Goal: Task Accomplishment & Management: Use online tool/utility

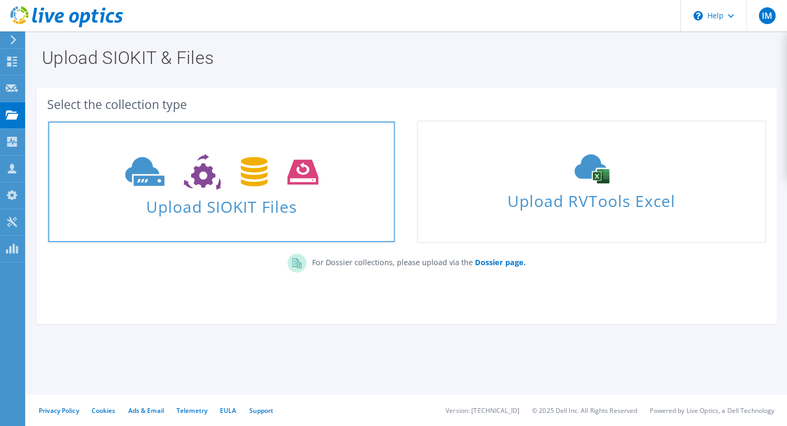
click at [230, 203] on span "Upload SIOKIT Files" at bounding box center [221, 203] width 347 height 23
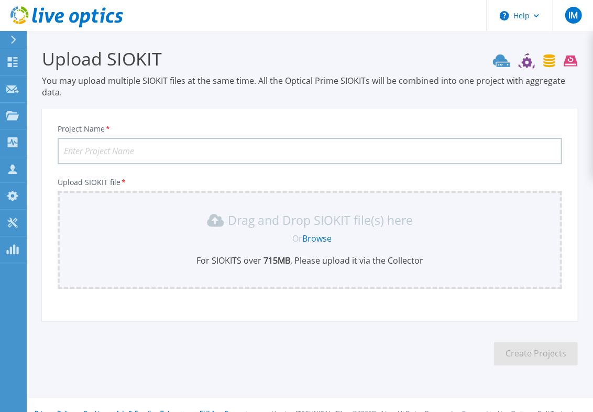
click at [317, 229] on div "Drag and Drop SIOKIT file(s) here Or Browse For SIOKITS over 715 MB , Please up…" at bounding box center [309, 239] width 491 height 54
click at [317, 239] on link "Browse" at bounding box center [316, 238] width 29 height 12
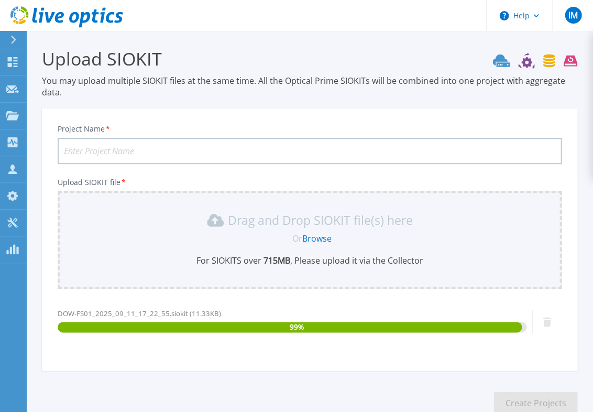
scroll to position [65, 0]
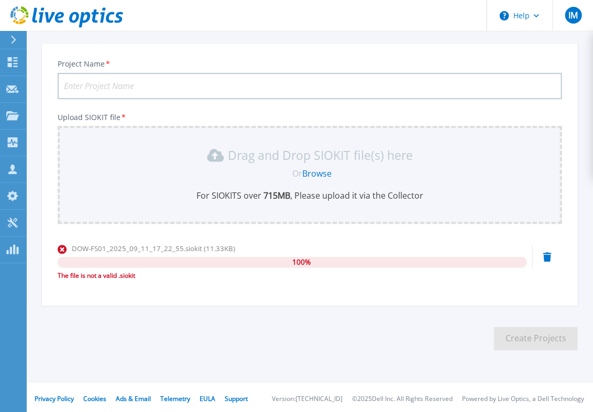
click at [544, 254] on icon at bounding box center [546, 256] width 8 height 9
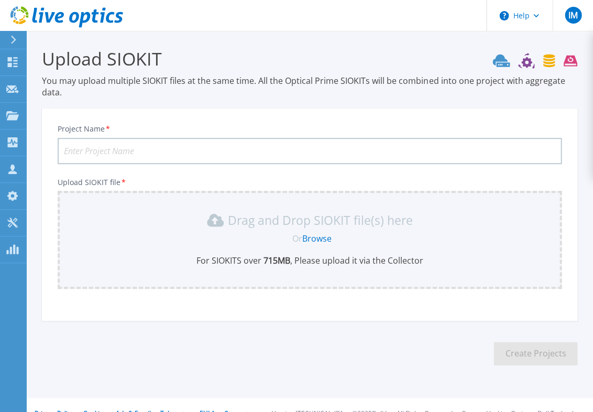
scroll to position [0, 0]
click at [337, 248] on div "Drag and Drop SIOKIT file(s) here Or Browse For SIOKITS over 715 MB , Please up…" at bounding box center [309, 239] width 491 height 54
click at [324, 238] on link "Browse" at bounding box center [316, 238] width 29 height 12
click at [320, 234] on link "Browse" at bounding box center [316, 238] width 29 height 12
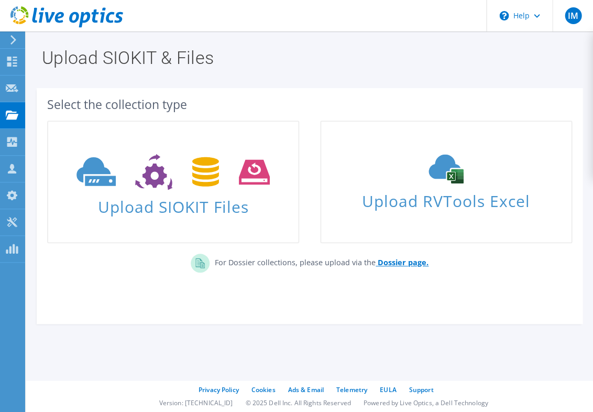
click at [409, 263] on b "Dossier page." at bounding box center [403, 262] width 51 height 10
